Goal: Check status: Check status

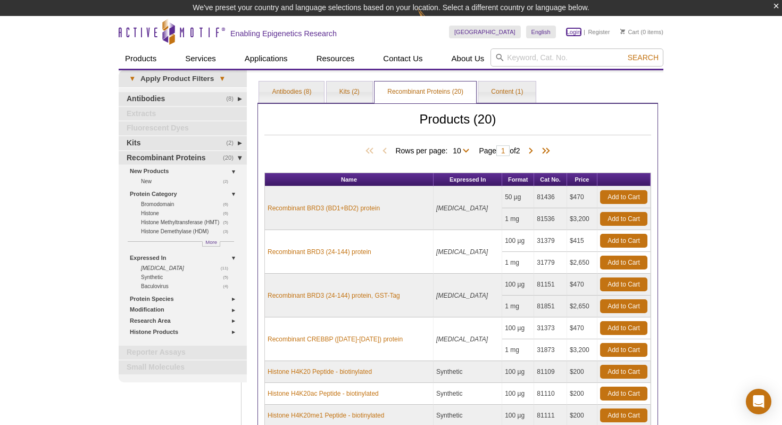
click at [575, 32] on link "Login" at bounding box center [574, 31] width 14 height 7
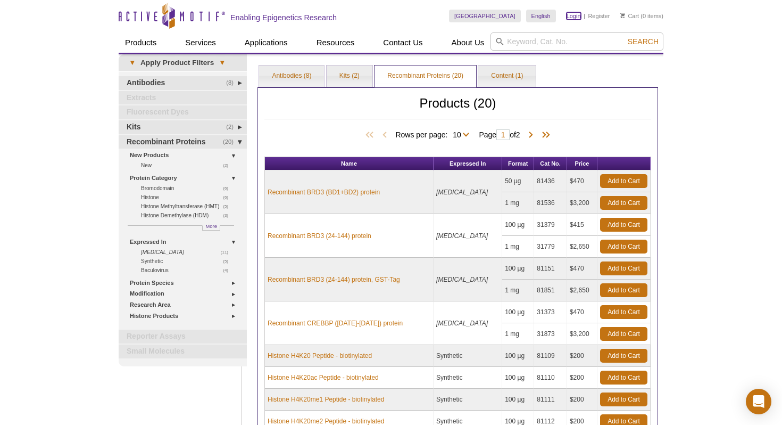
click at [573, 16] on link "Login" at bounding box center [574, 15] width 14 height 7
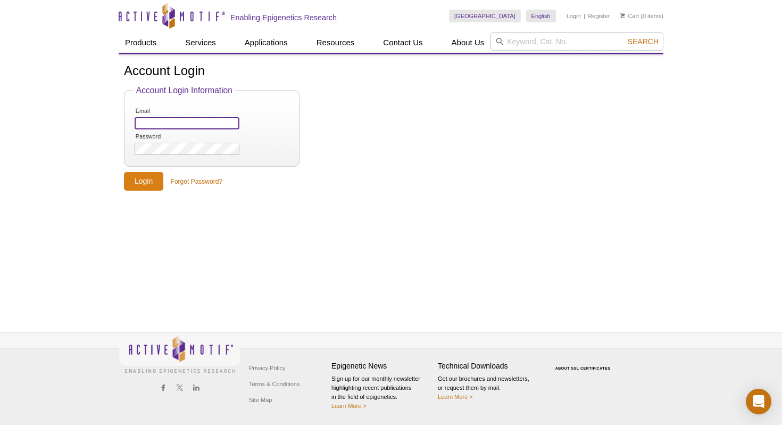
type input "[EMAIL_ADDRESS][DOMAIN_NAME]"
click at [142, 179] on input "Login" at bounding box center [143, 181] width 39 height 19
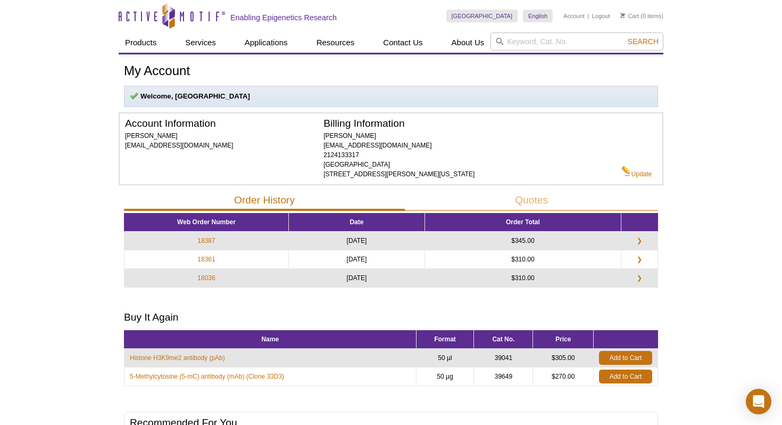
click at [204, 257] on link "18361" at bounding box center [206, 259] width 18 height 10
click at [637, 260] on link "❯" at bounding box center [640, 259] width 18 height 10
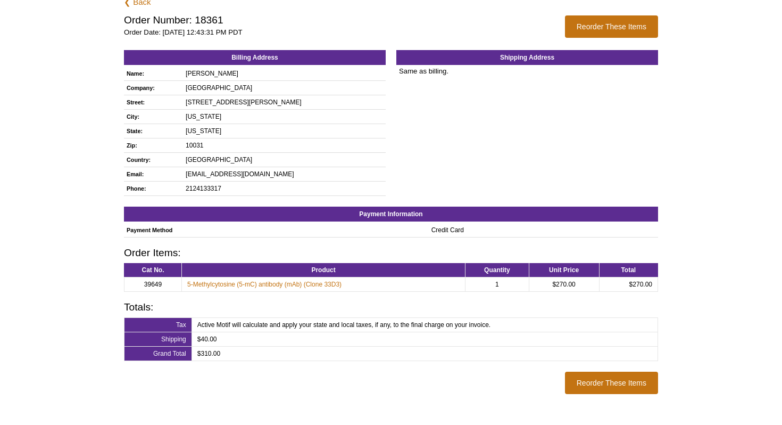
scroll to position [117, 0]
